Goal: Information Seeking & Learning: Learn about a topic

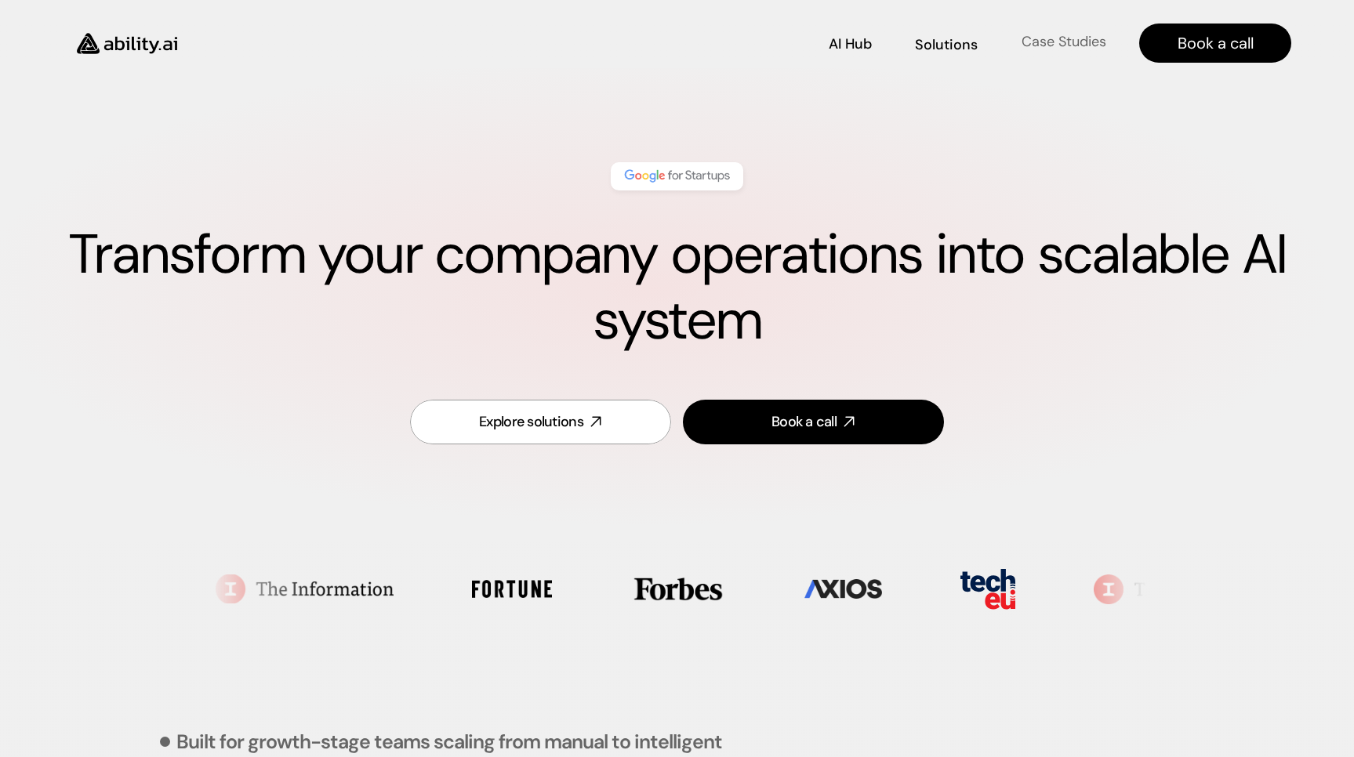
click at [1026, 50] on p "Case Studies" at bounding box center [1064, 42] width 85 height 20
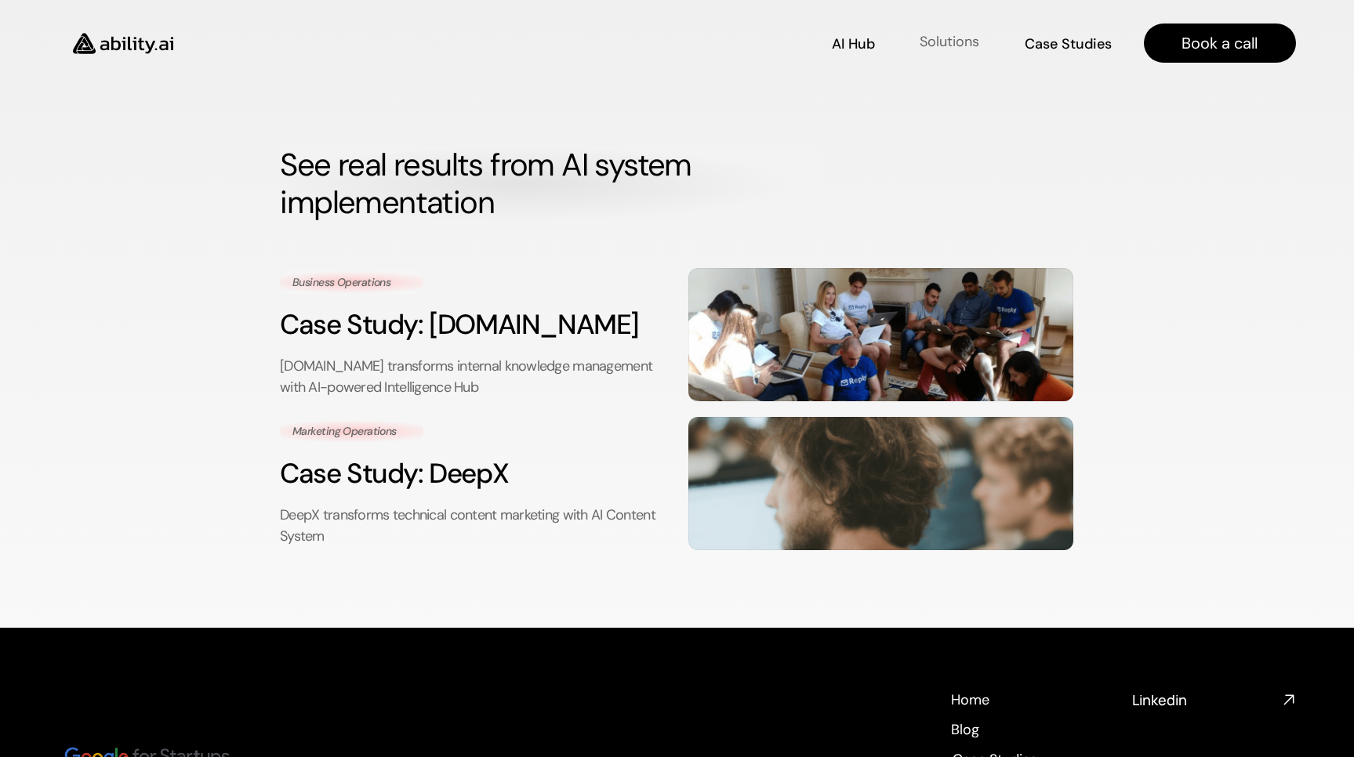
click at [952, 41] on p "Solutions" at bounding box center [949, 42] width 60 height 20
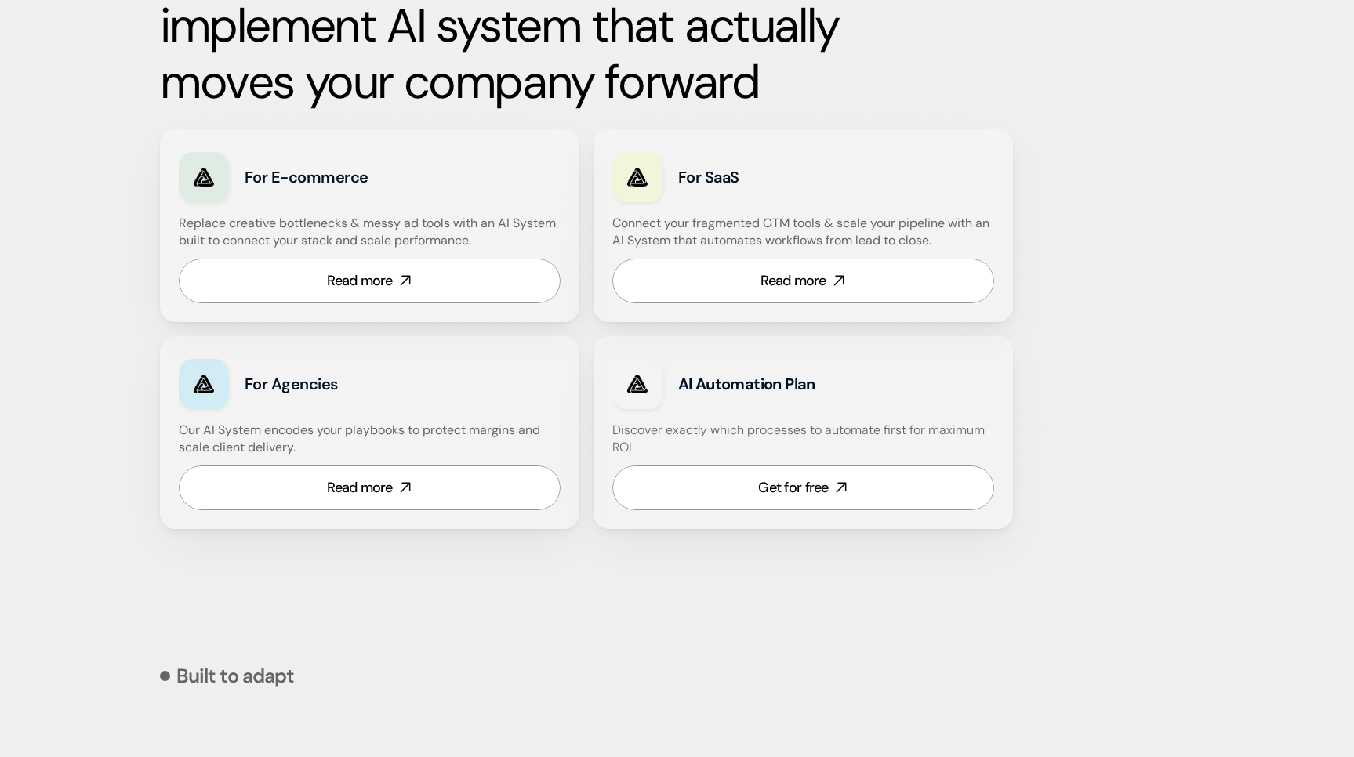
scroll to position [887, 0]
click at [390, 491] on div "Read more" at bounding box center [360, 487] width 66 height 20
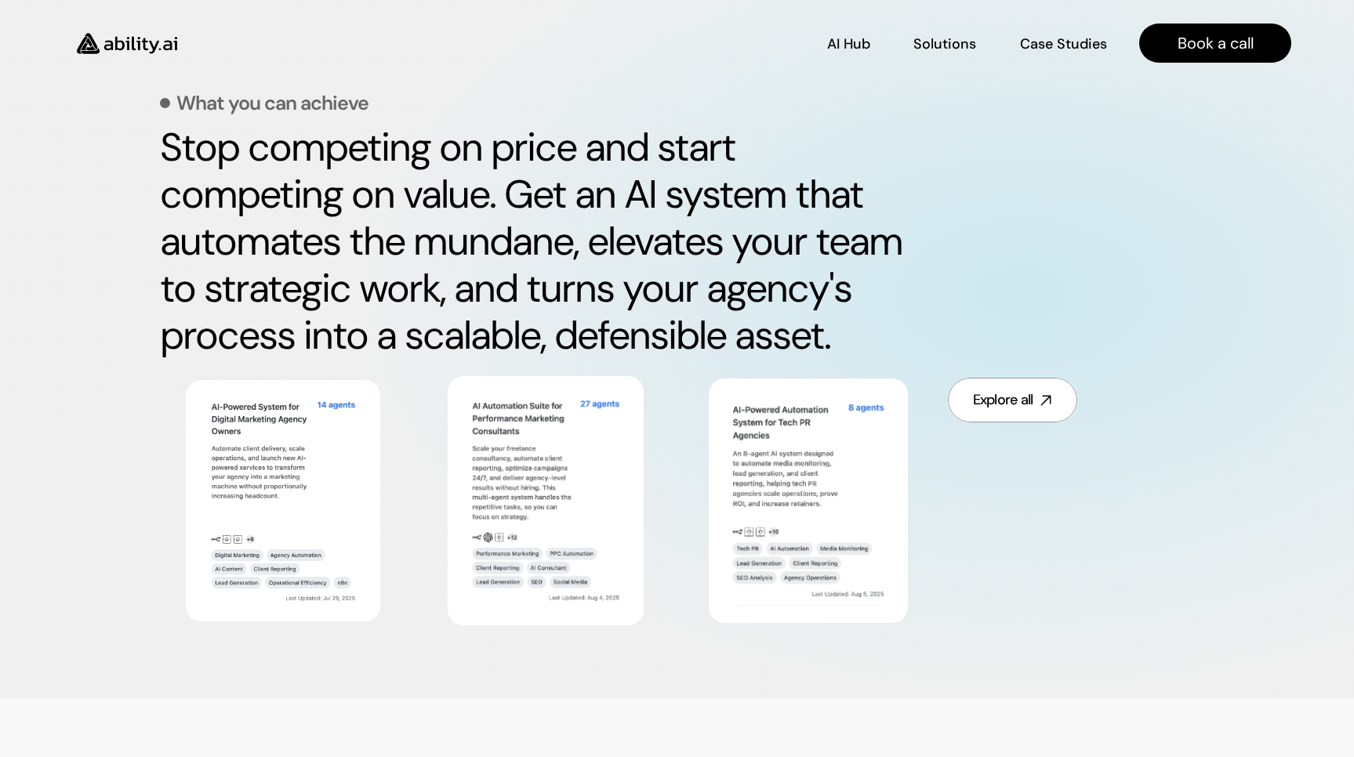
scroll to position [706, 0]
click at [1025, 400] on div "Explore all" at bounding box center [1003, 400] width 60 height 20
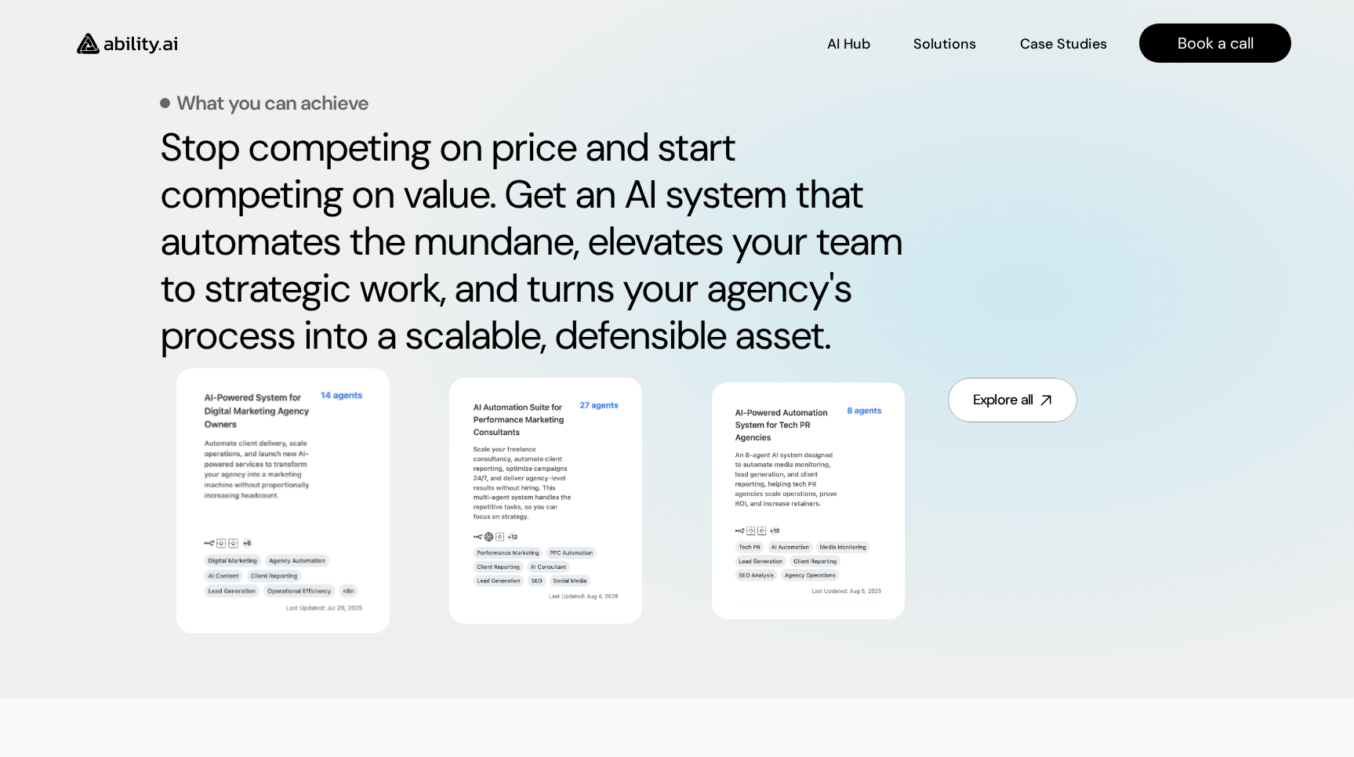
click at [244, 445] on img at bounding box center [283, 501] width 172 height 224
